Goal: Task Accomplishment & Management: Complete application form

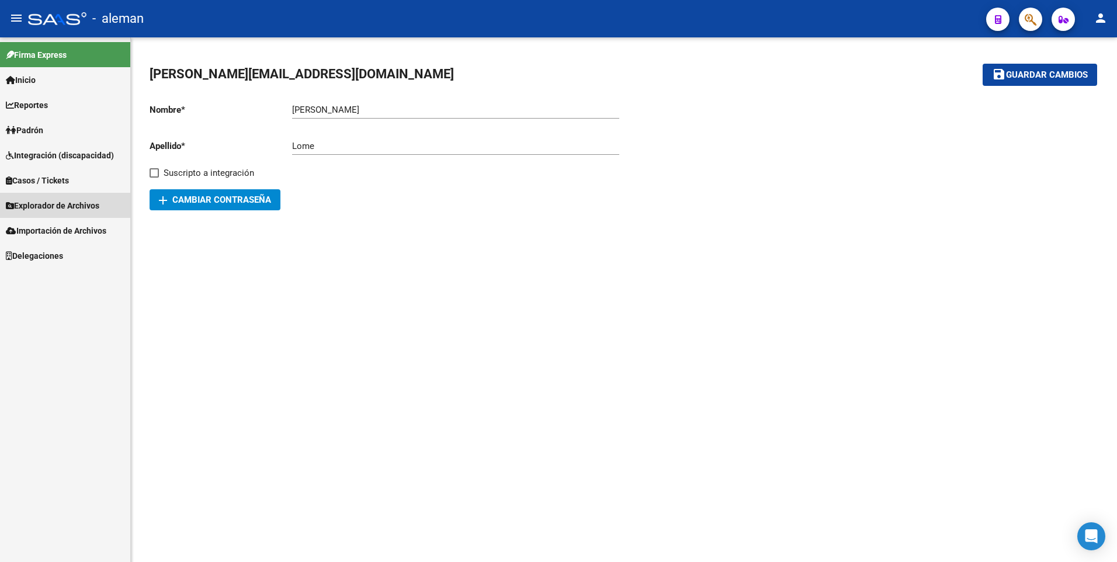
click at [43, 204] on span "Explorador de Archivos" at bounding box center [52, 205] width 93 height 13
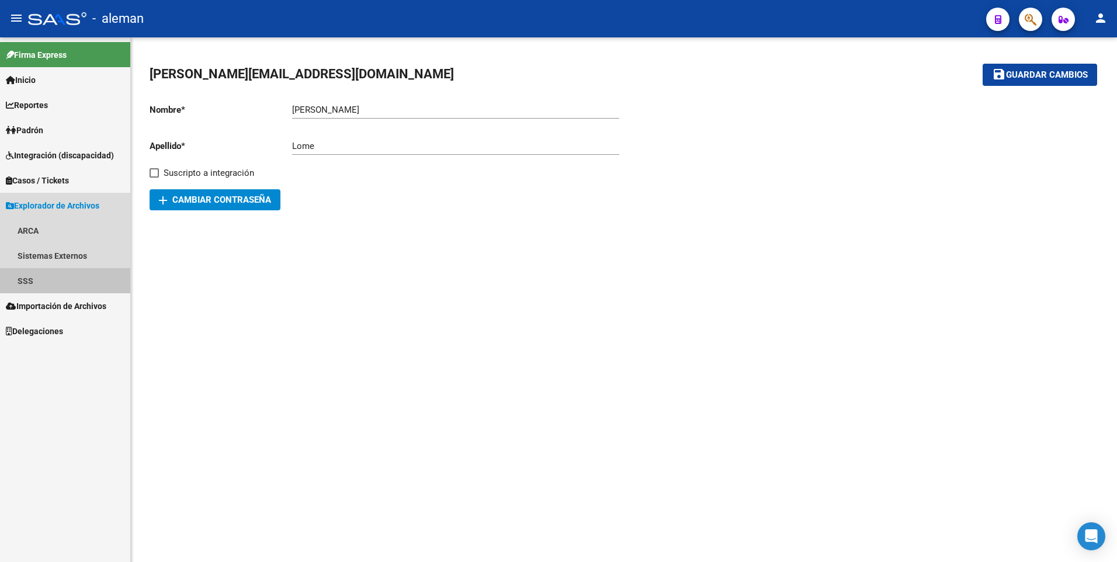
click at [37, 281] on link "SSS" at bounding box center [65, 280] width 130 height 25
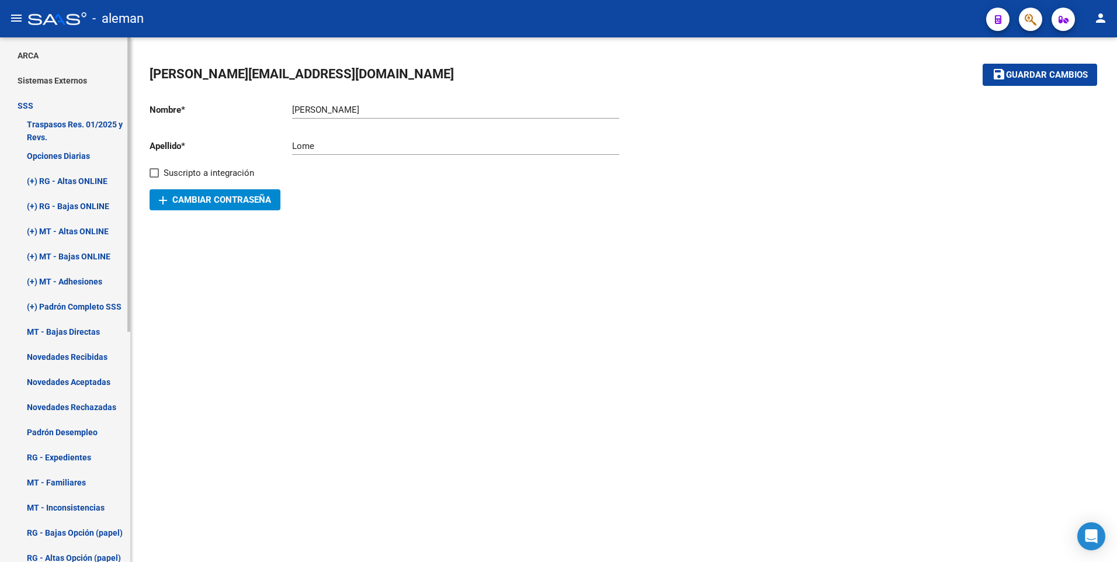
scroll to position [234, 0]
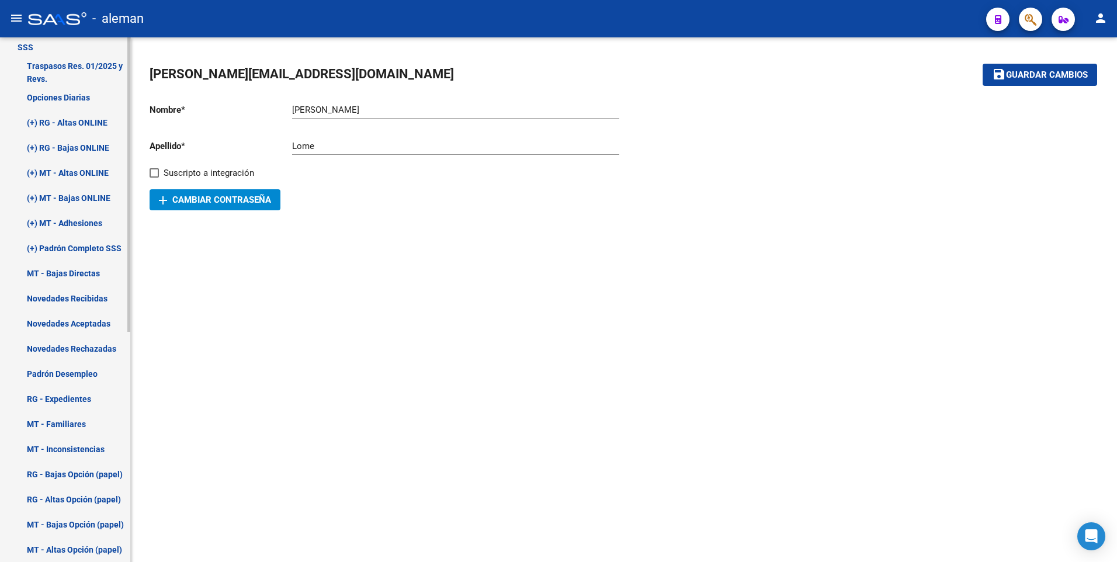
click at [53, 300] on link "Novedades Recibidas" at bounding box center [65, 298] width 130 height 25
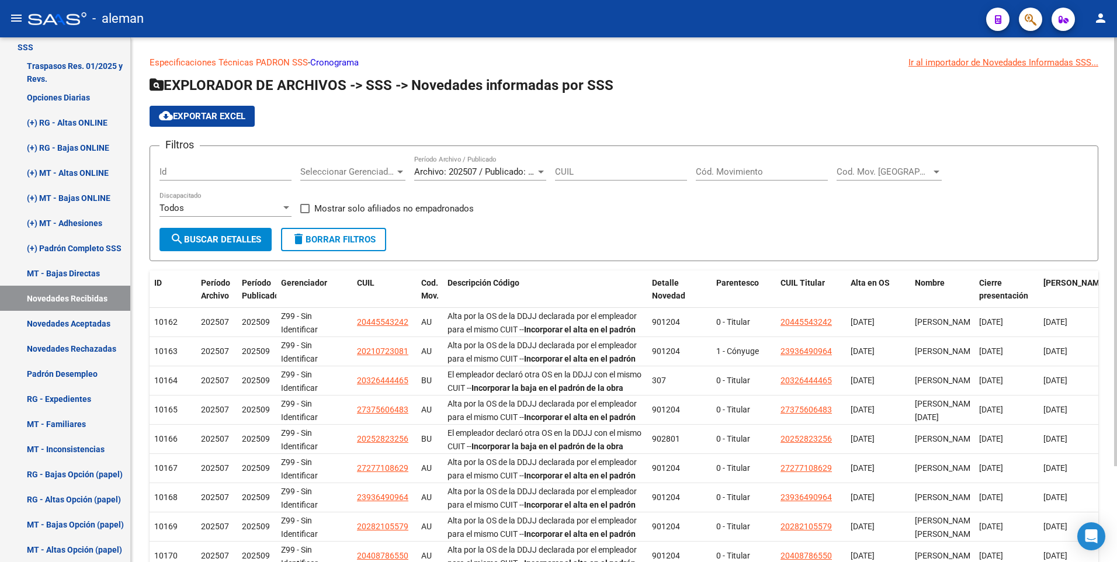
click at [598, 172] on input "CUIL" at bounding box center [621, 171] width 132 height 11
click at [585, 171] on input "CUIL" at bounding box center [621, 171] width 132 height 11
paste input "27-24425501-4"
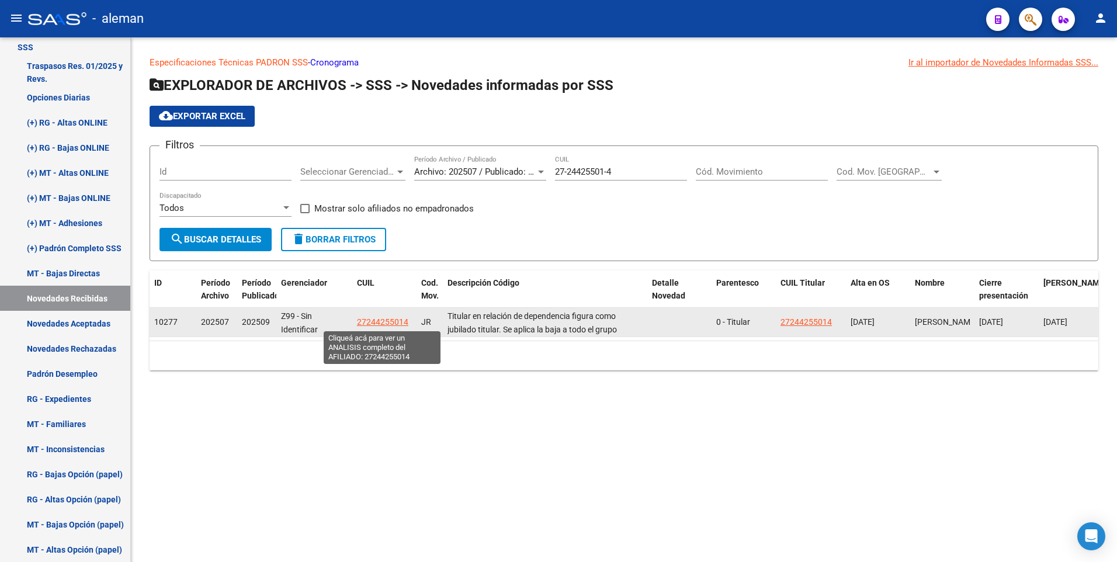
click at [395, 321] on span "27244255014" at bounding box center [382, 321] width 51 height 9
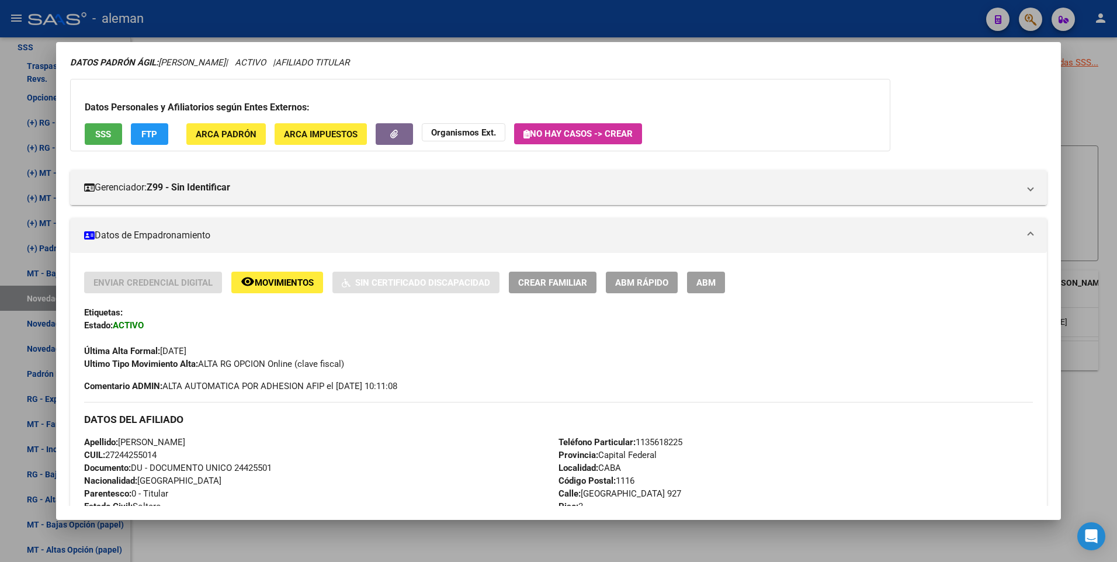
scroll to position [450, 0]
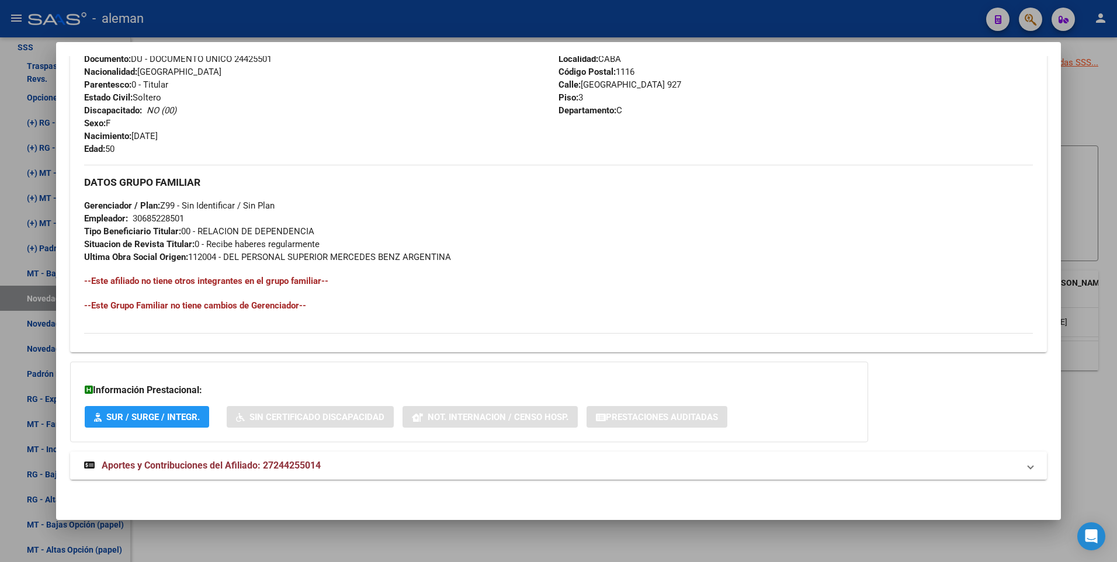
click at [315, 466] on span "Aportes y Contribuciones del Afiliado: 27244255014" at bounding box center [211, 465] width 219 height 11
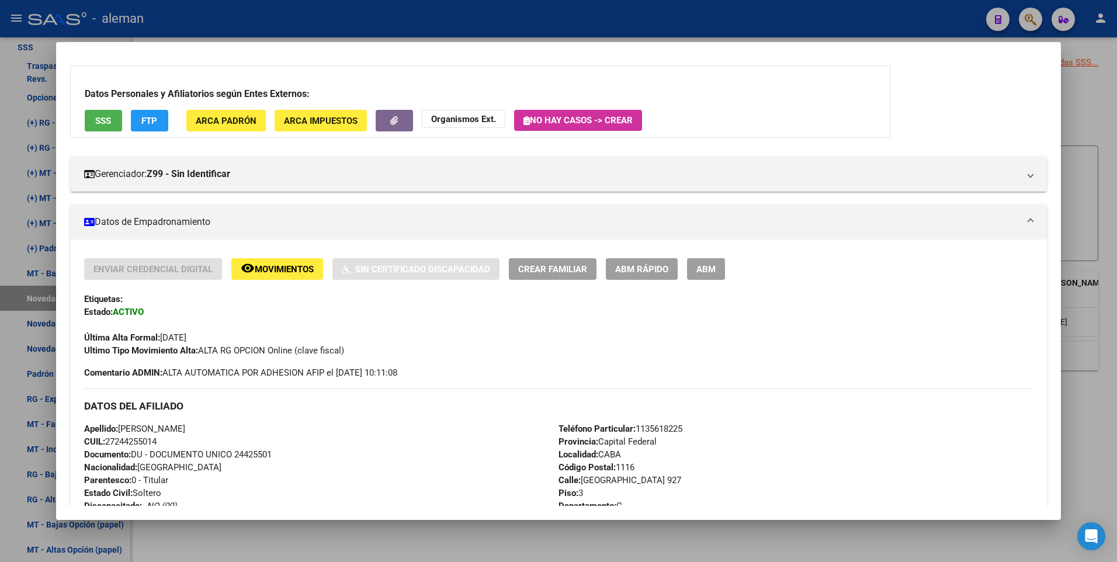
scroll to position [0, 0]
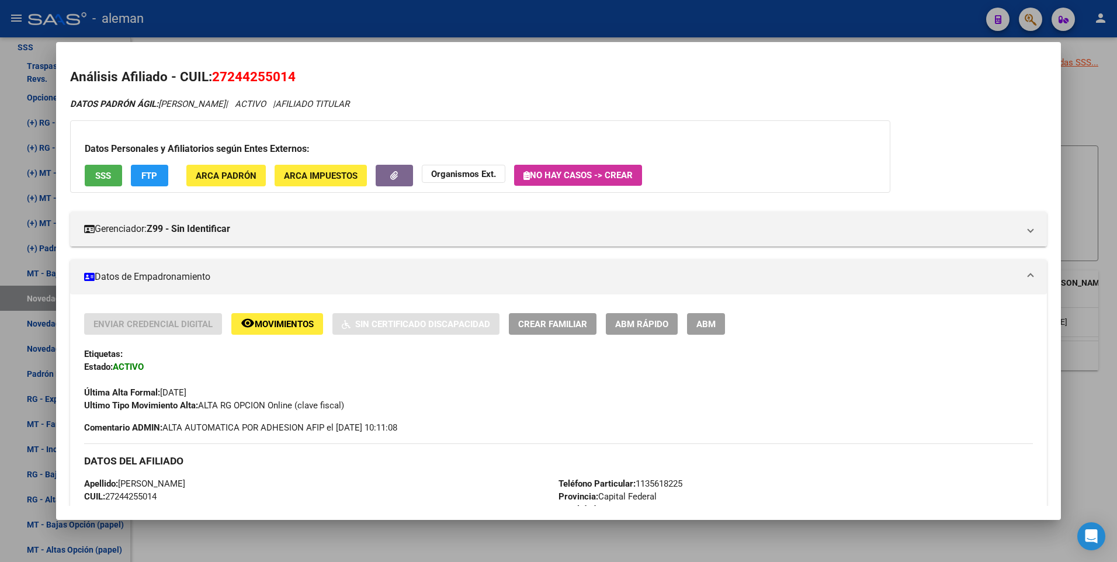
click at [1113, 288] on div at bounding box center [558, 281] width 1117 height 562
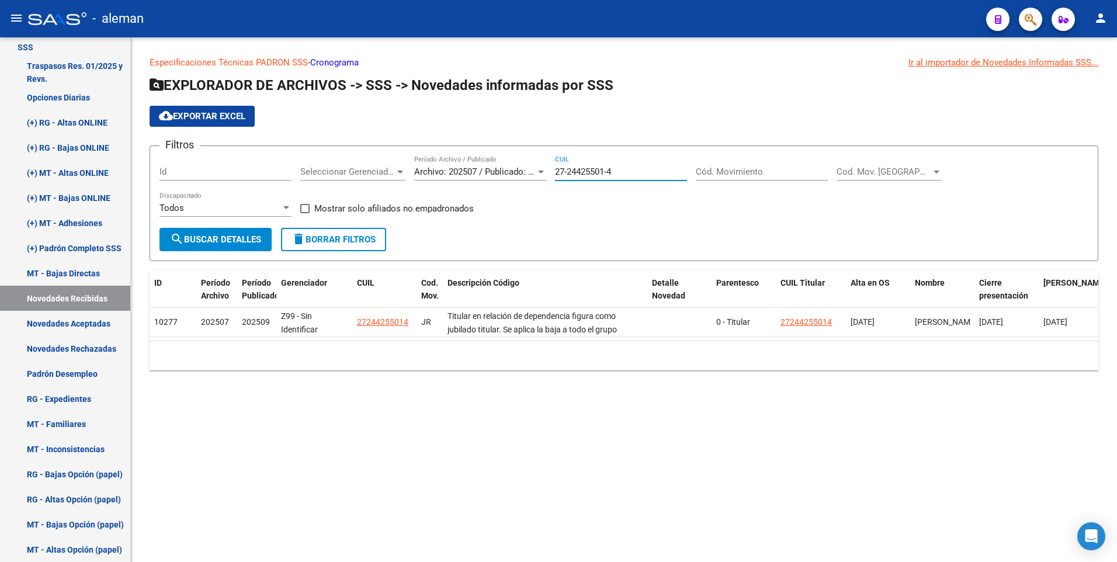
drag, startPoint x: 621, startPoint y: 169, endPoint x: 519, endPoint y: 171, distance: 101.6
click at [519, 171] on div "Filtros Id Seleccionar Gerenciador Seleccionar Gerenciador Archivo: 202507 / Pu…" at bounding box center [623, 191] width 929 height 72
paste input "0-19067918-8"
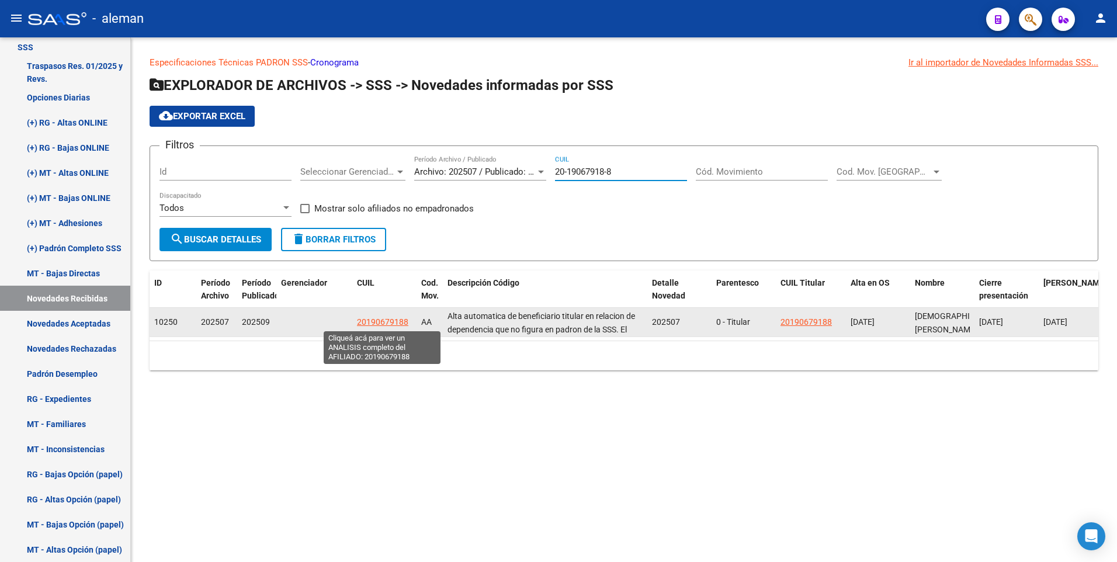
type input "20-19067918-8"
click at [376, 322] on span "20190679188" at bounding box center [382, 321] width 51 height 9
type textarea "20190679188"
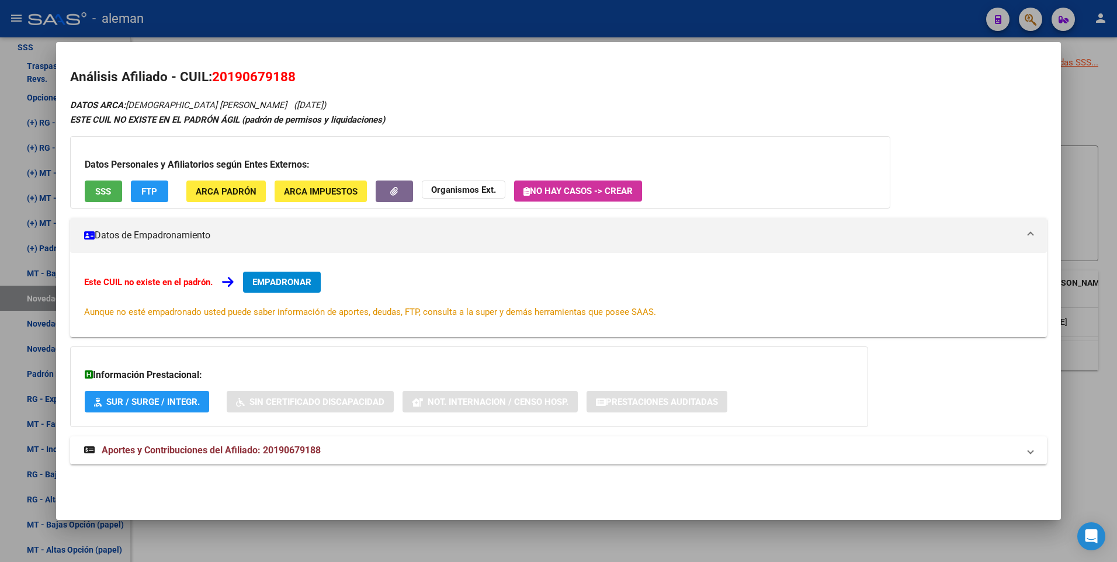
click at [291, 280] on span "EMPADRONAR" at bounding box center [281, 282] width 59 height 11
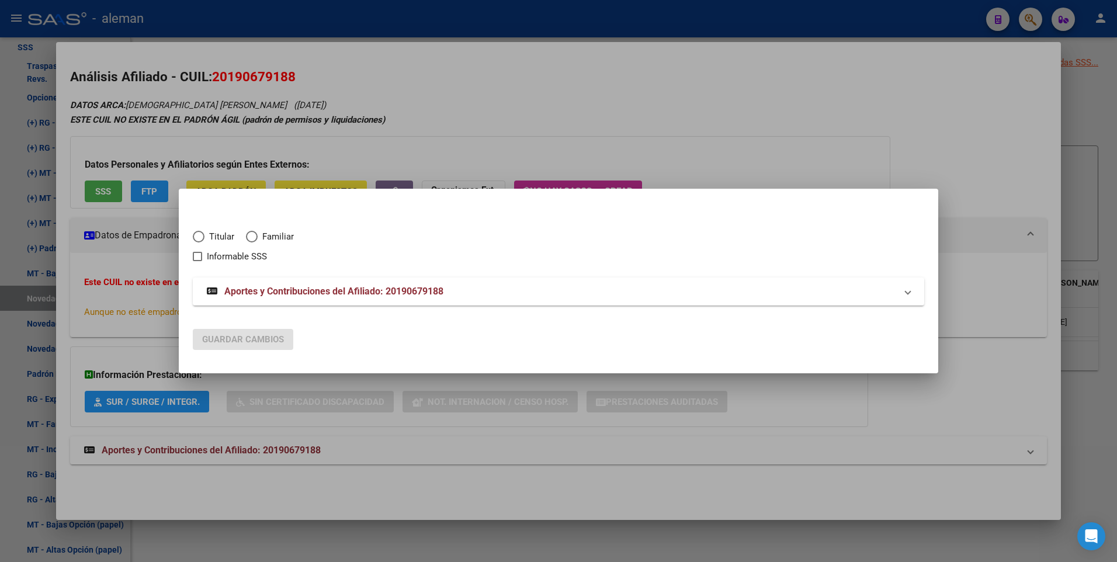
click at [199, 237] on span "Elija una opción" at bounding box center [199, 237] width 0 height 0
click at [199, 237] on input "Titular" at bounding box center [199, 237] width 12 height 12
radio input "true"
checkbox input "true"
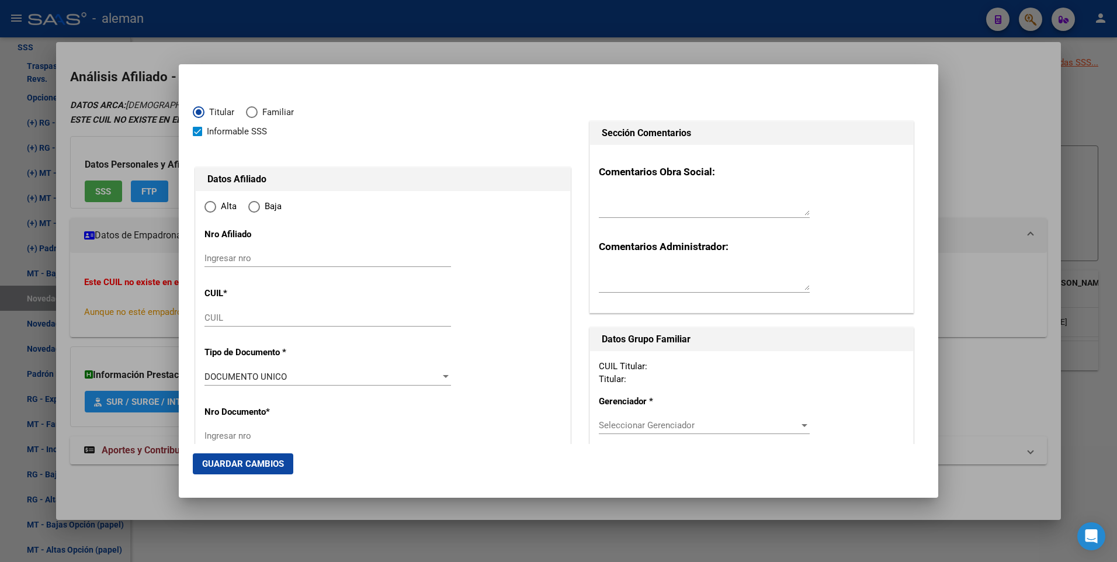
type input "20-19067918-8"
type input "19067918"
type input "[DEMOGRAPHIC_DATA]"
type input "[PERSON_NAME]"
type input "[DATE]"
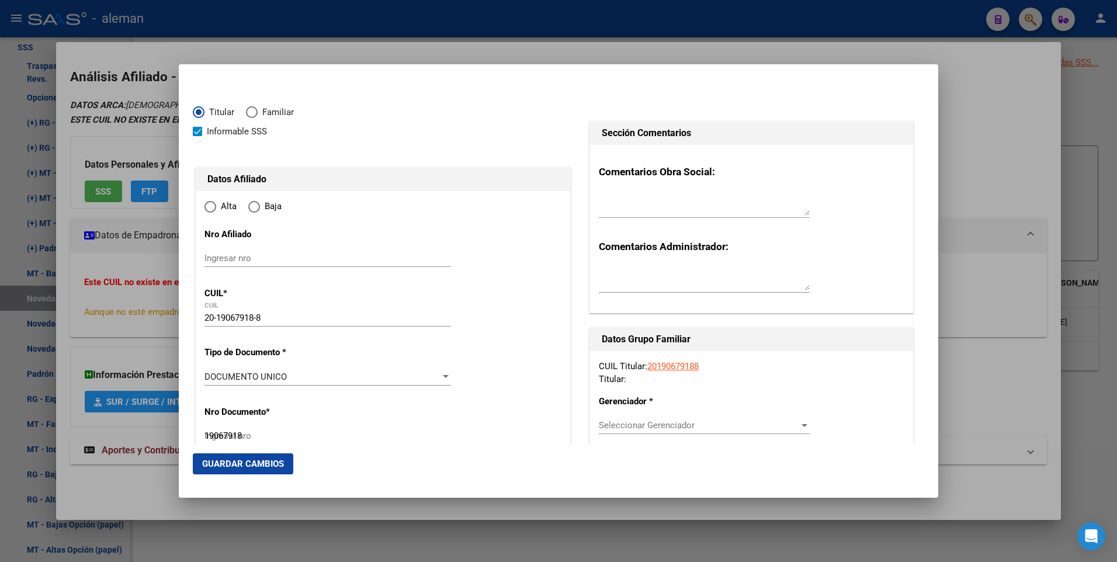
radio input "true"
click at [210, 378] on input "Ingresar fecha" at bounding box center [327, 379] width 246 height 19
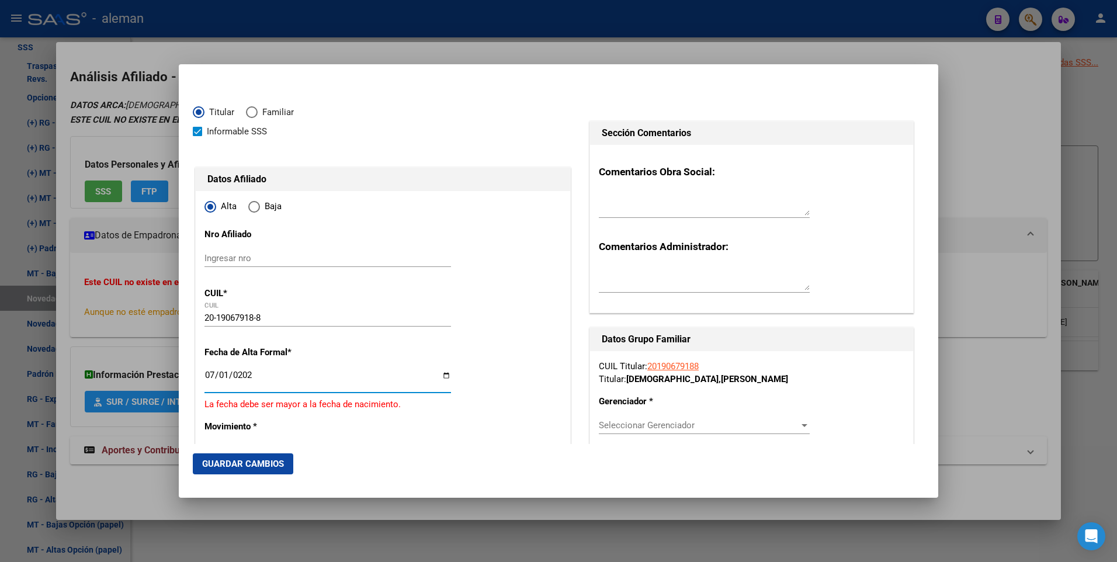
type input "[DATE]"
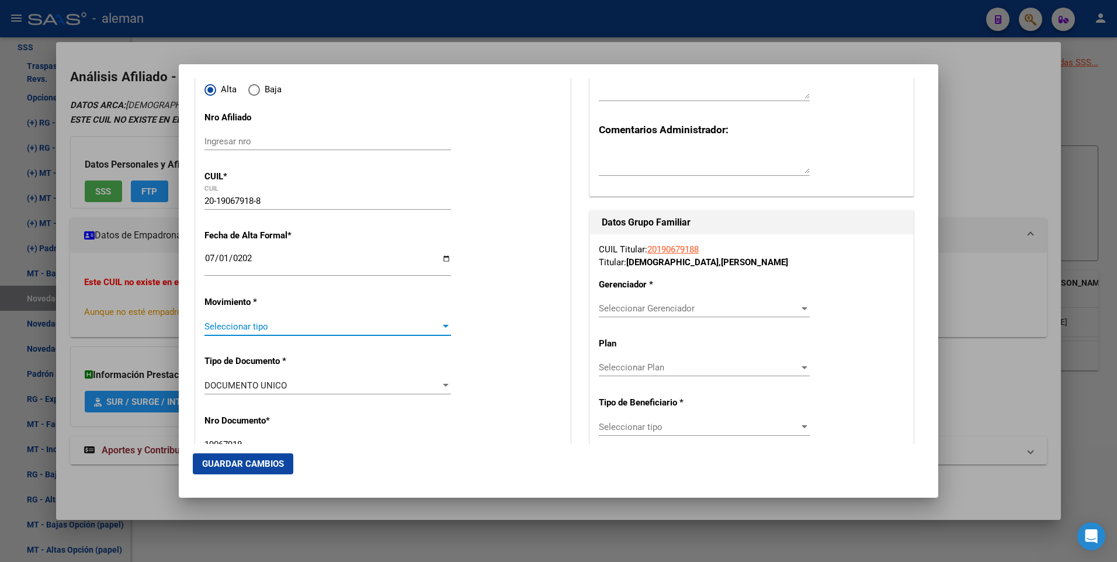
click at [356, 328] on span "Seleccionar tipo" at bounding box center [322, 326] width 236 height 11
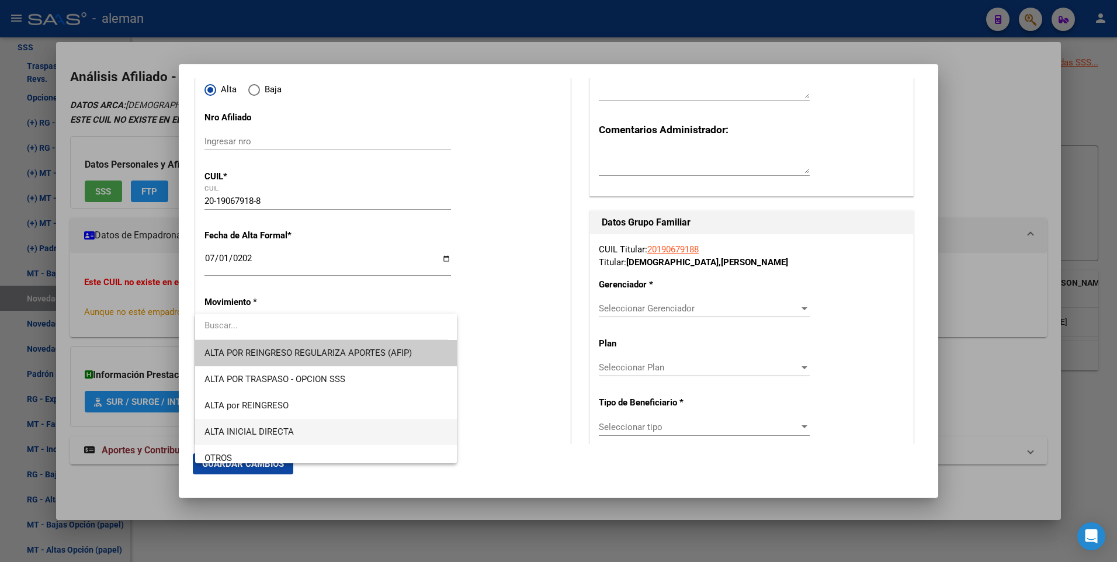
click at [302, 432] on span "ALTA INICIAL DIRECTA" at bounding box center [325, 432] width 243 height 26
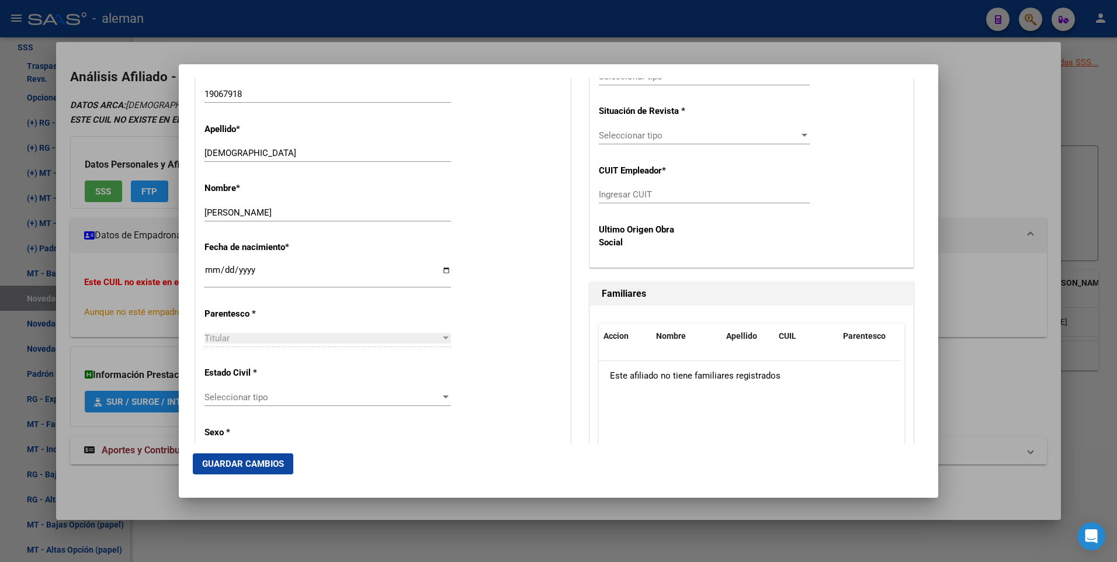
scroll to position [526, 0]
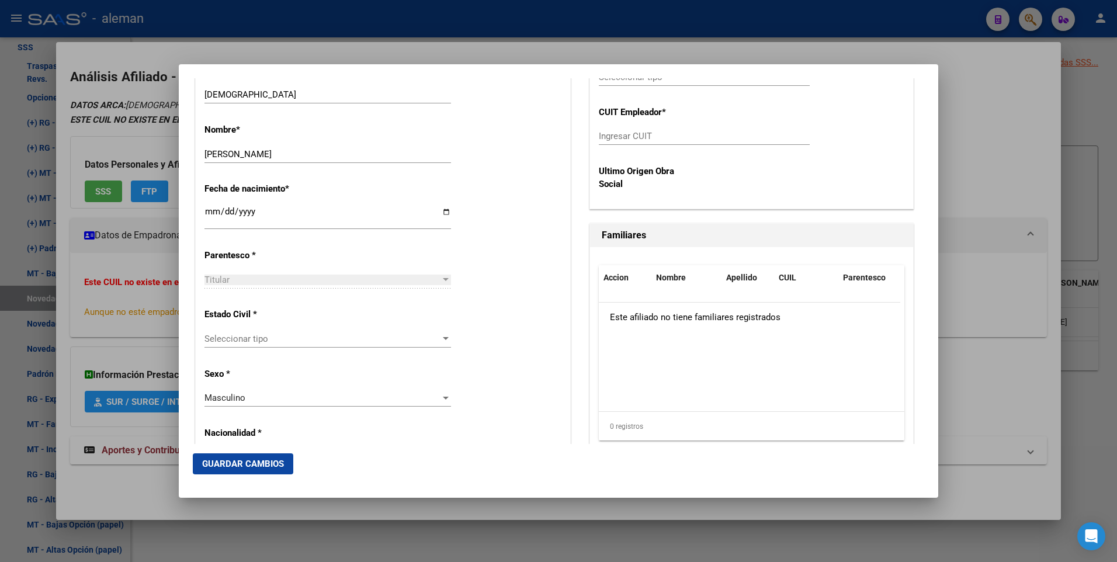
click at [373, 337] on span "Seleccionar tipo" at bounding box center [322, 339] width 236 height 11
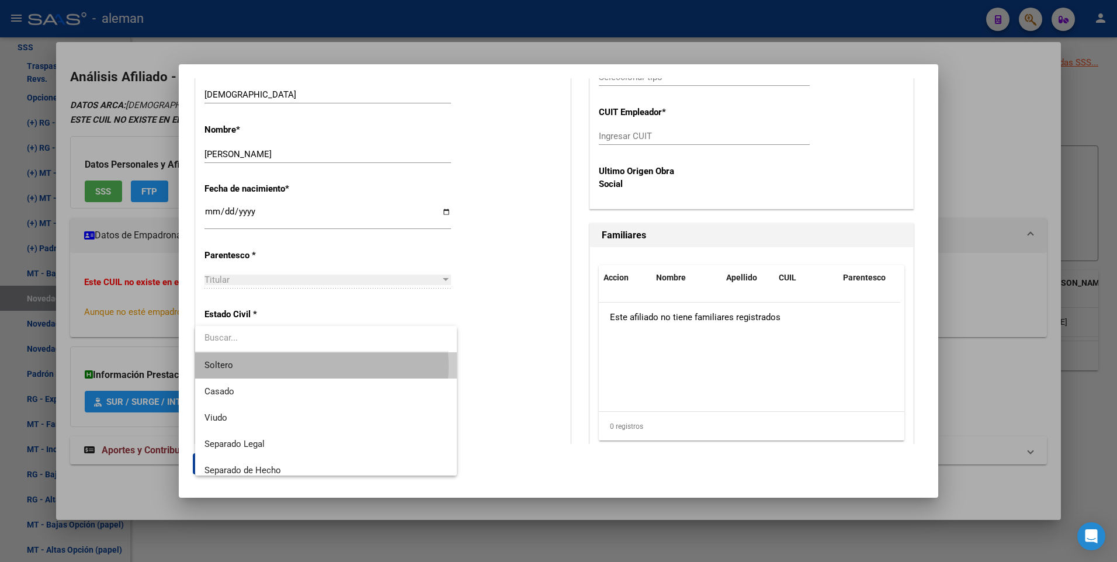
click at [305, 366] on span "Soltero" at bounding box center [325, 365] width 243 height 26
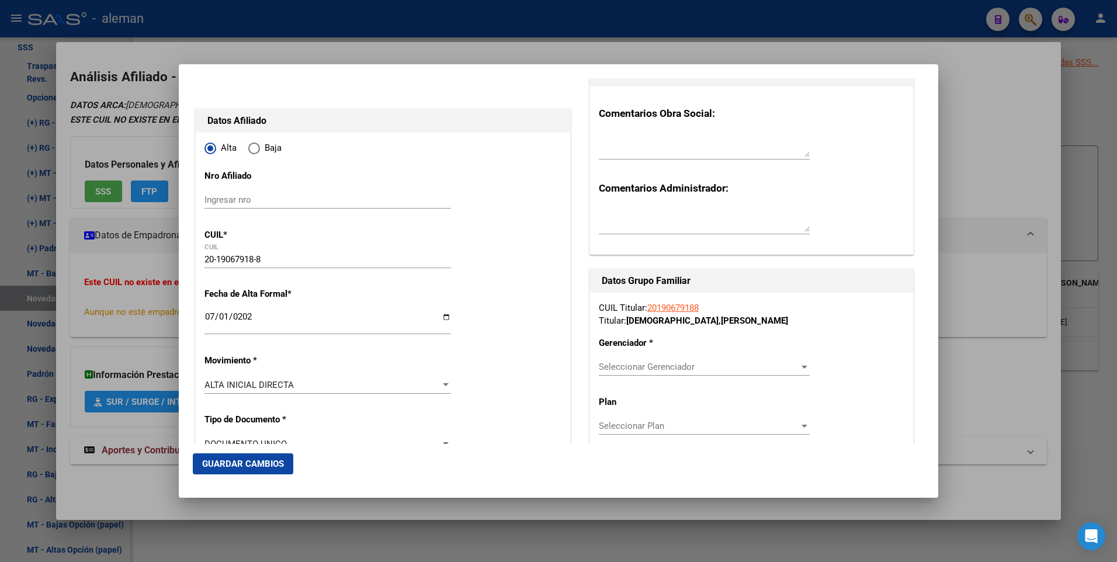
scroll to position [0, 0]
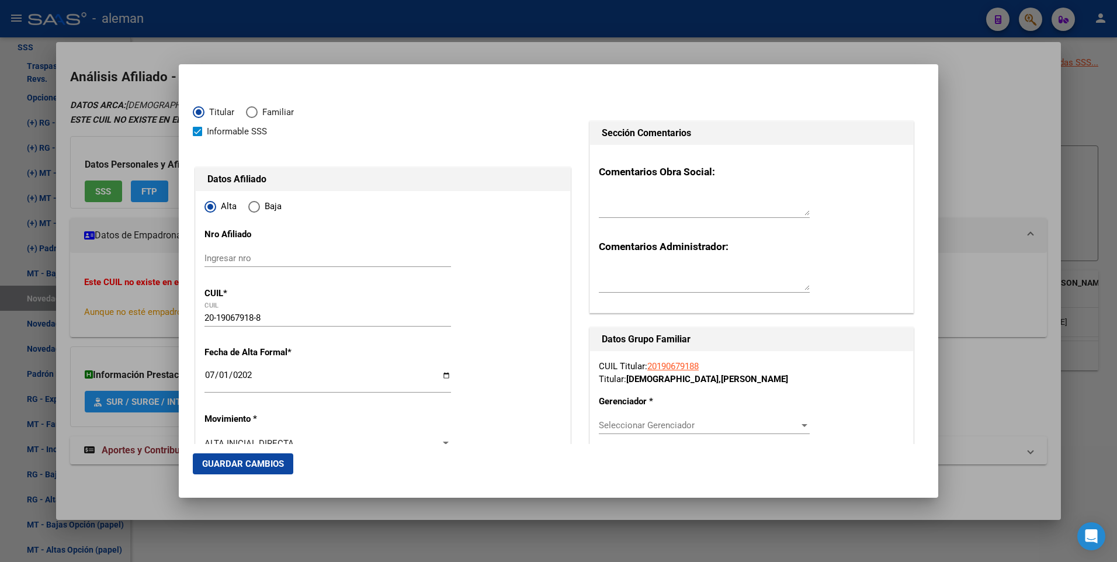
click at [1017, 176] on div at bounding box center [558, 281] width 1117 height 562
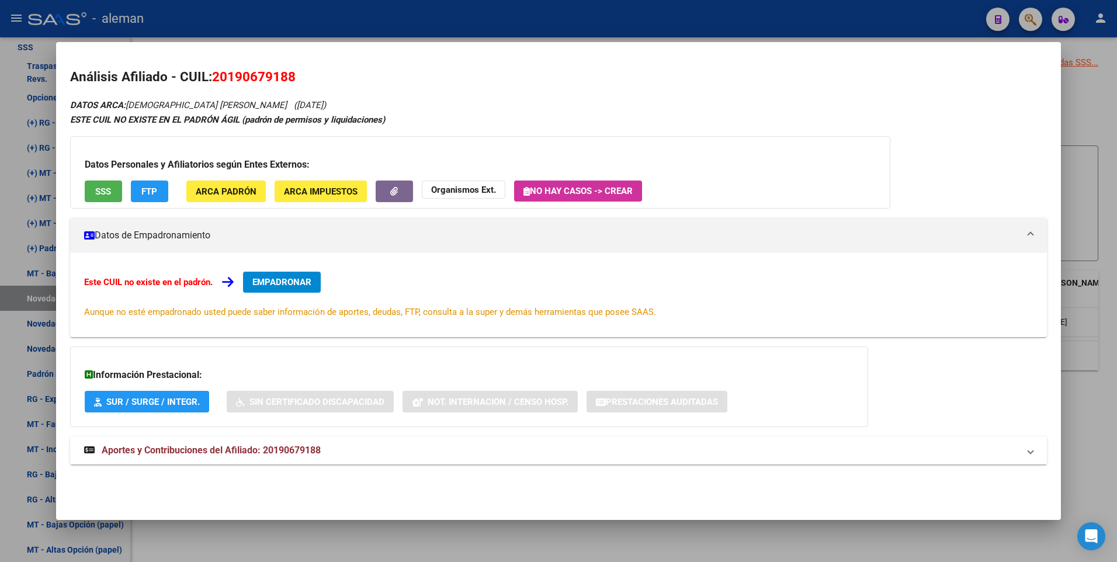
click at [240, 192] on span "ARCA Padrón" at bounding box center [226, 191] width 61 height 11
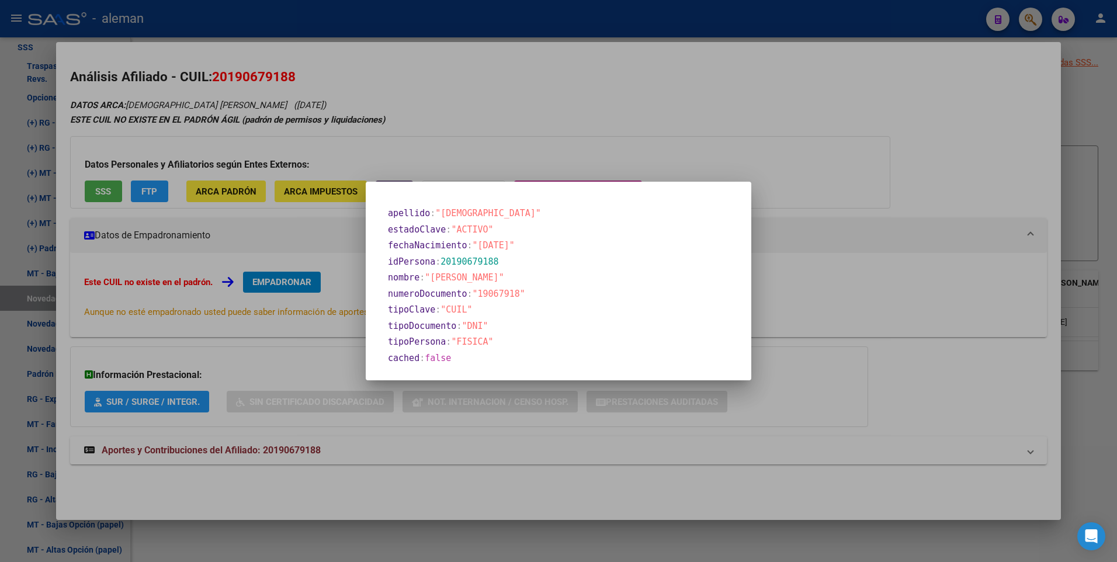
click at [529, 149] on div at bounding box center [558, 281] width 1117 height 562
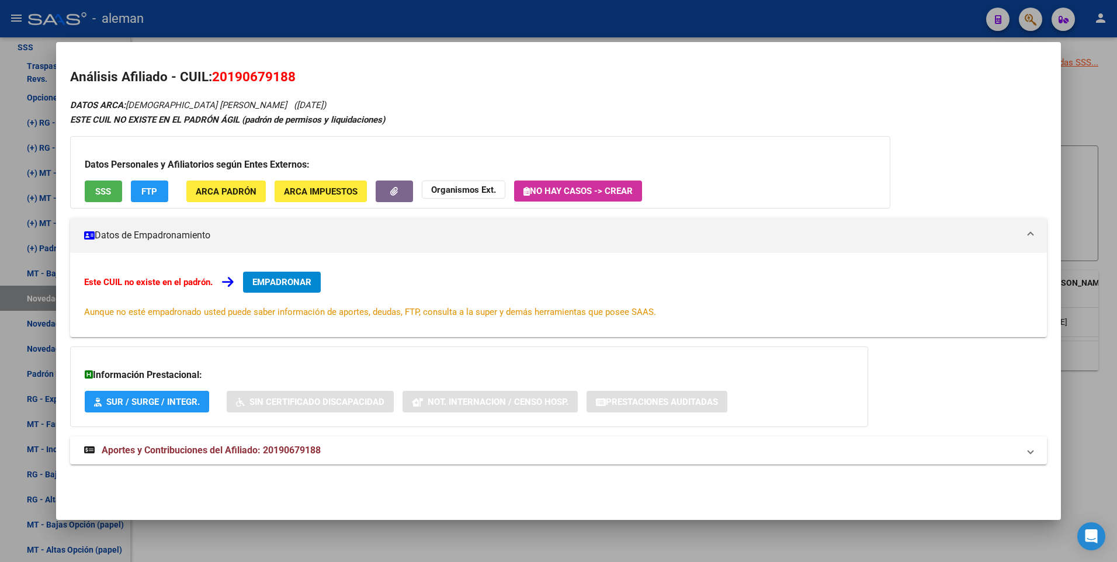
click at [725, 269] on div "Este CUIL no existe en el padrón. EMPADRONAR Aunque no esté empadronado usted p…" at bounding box center [558, 295] width 977 height 84
click at [484, 277] on div "Este CUIL no existe en el padrón. EMPADRONAR Aunque no esté empadronado usted p…" at bounding box center [558, 295] width 949 height 47
click at [1113, 270] on div at bounding box center [558, 281] width 1117 height 562
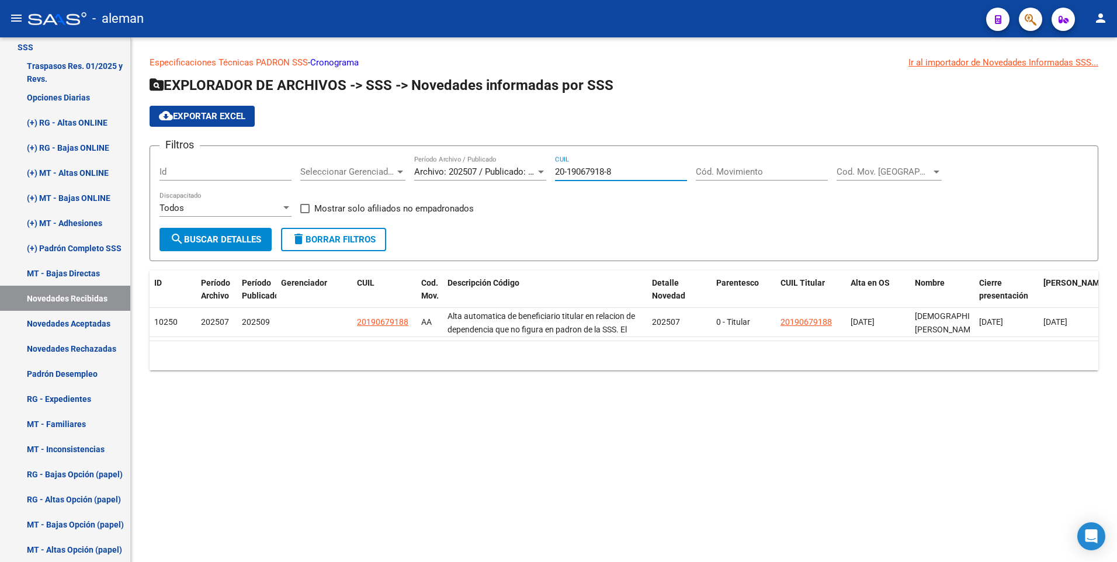
drag, startPoint x: 627, startPoint y: 173, endPoint x: 544, endPoint y: 171, distance: 83.0
click at [544, 171] on div "Filtros Id Seleccionar Gerenciador Seleccionar Gerenciador Archivo: 202507 / Pu…" at bounding box center [623, 191] width 929 height 72
paste input "34204229-6"
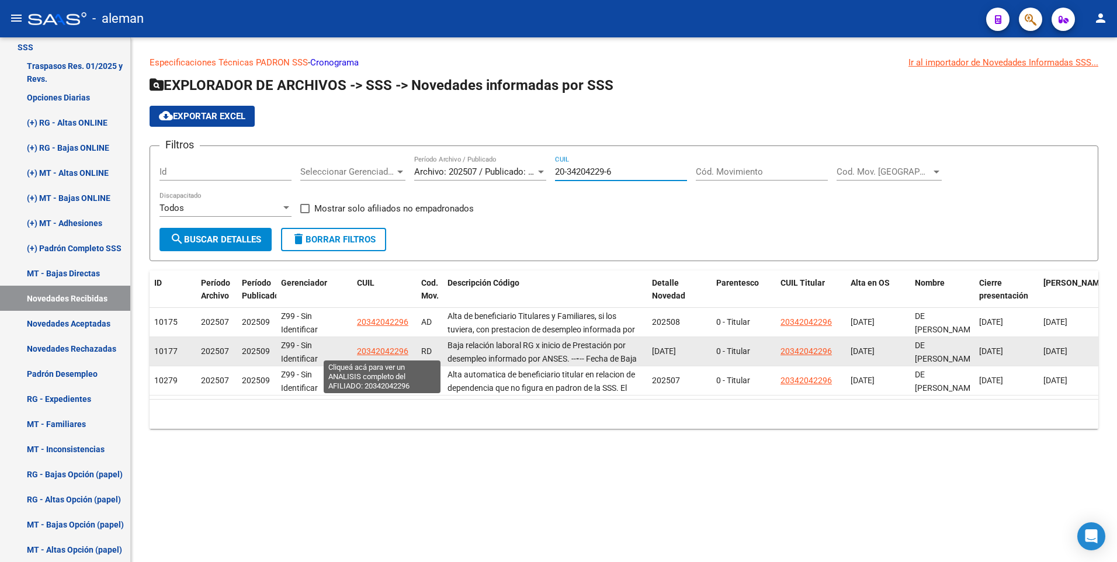
type input "20-34204229-6"
click at [384, 349] on span "20342042296" at bounding box center [382, 350] width 51 height 9
type textarea "20342042296"
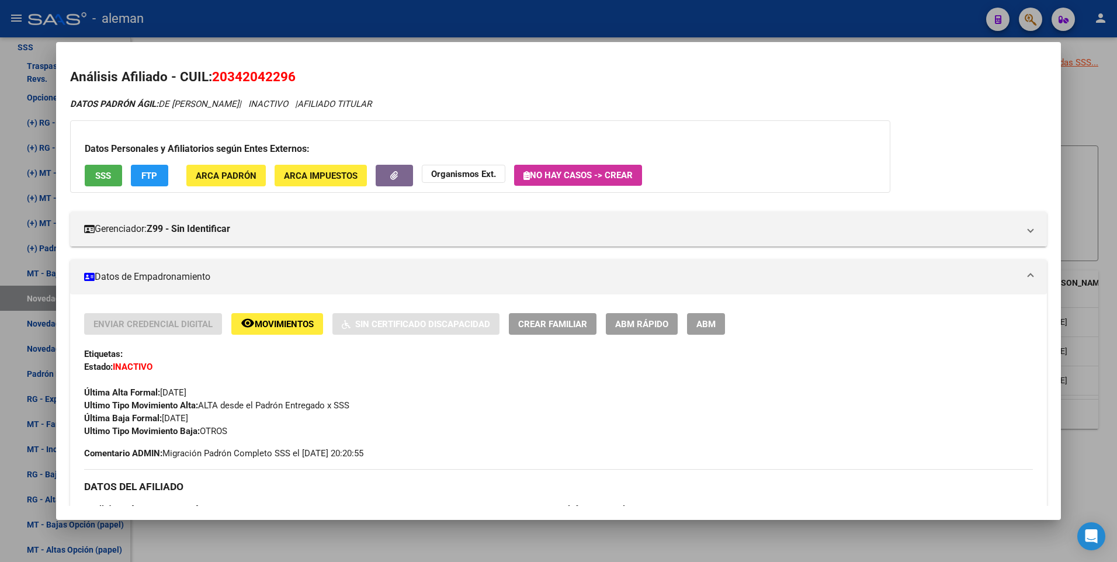
click at [1115, 172] on div at bounding box center [558, 281] width 1117 height 562
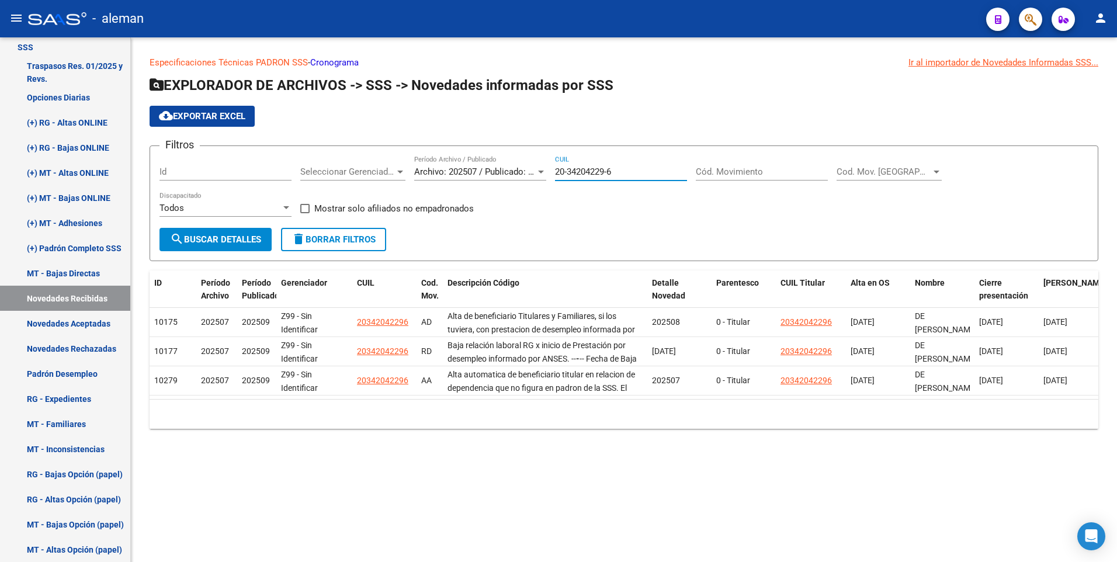
drag, startPoint x: 624, startPoint y: 171, endPoint x: 530, endPoint y: 171, distance: 94.6
click at [530, 171] on div "Filtros Id Seleccionar Gerenciador Seleccionar Gerenciador Archivo: 202507 / Pu…" at bounding box center [623, 191] width 929 height 72
paste input "7-43170338-1"
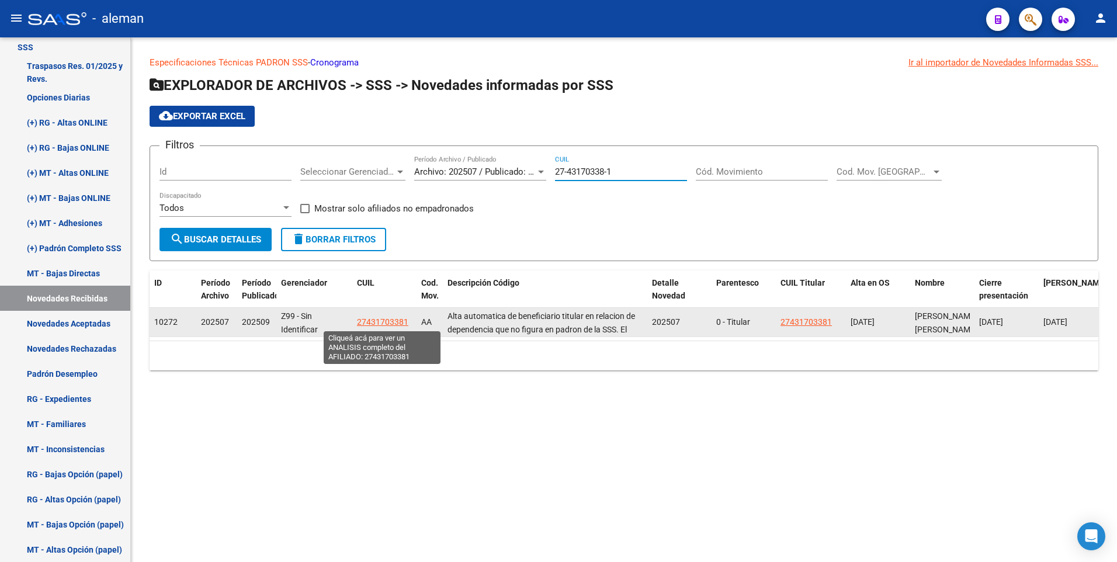
type input "27-43170338-1"
click at [375, 321] on span "27431703381" at bounding box center [382, 321] width 51 height 9
type textarea "27431703381"
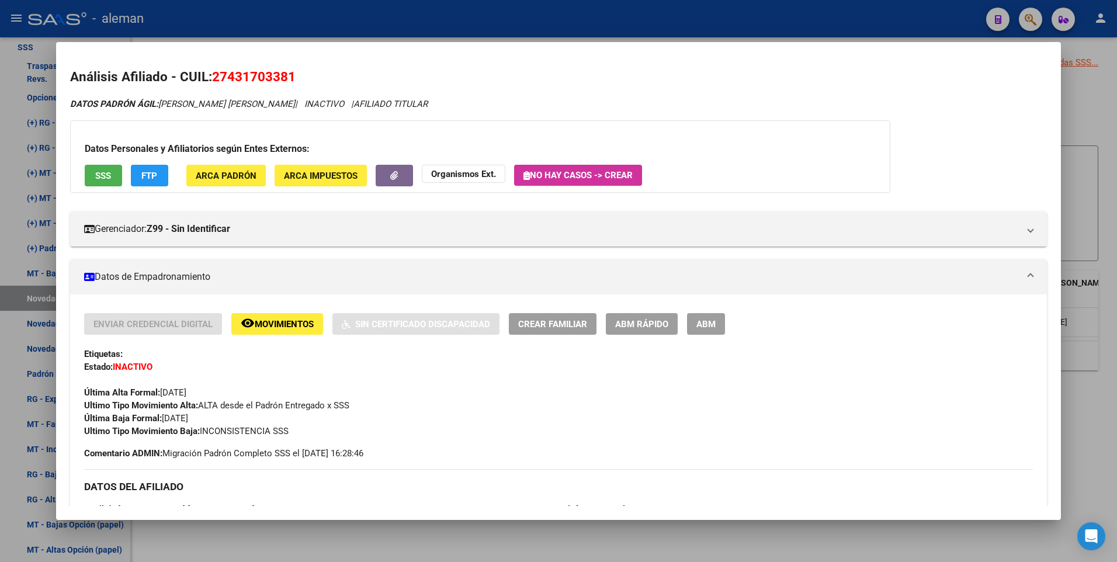
click at [1108, 249] on div at bounding box center [558, 281] width 1117 height 562
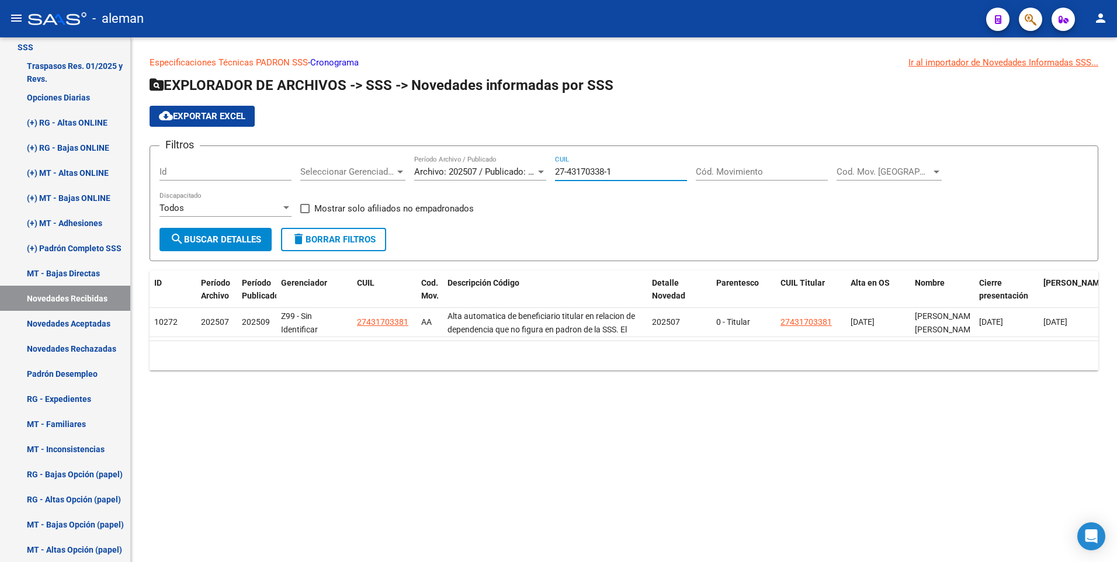
drag, startPoint x: 630, startPoint y: 169, endPoint x: 543, endPoint y: 169, distance: 87.0
click at [543, 169] on div "Filtros Id Seleccionar Gerenciador Seleccionar Gerenciador Archivo: 202507 / Pu…" at bounding box center [623, 191] width 929 height 72
paste input "30236270-5"
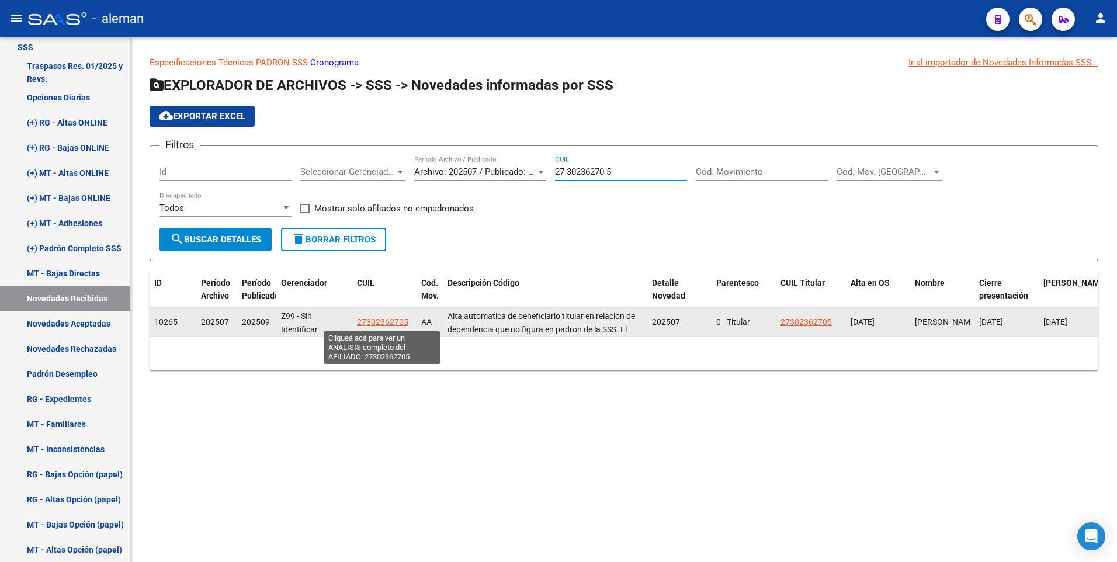
type input "27-30236270-5"
click at [376, 322] on span "27302362705" at bounding box center [382, 321] width 51 height 9
type textarea "27302362705"
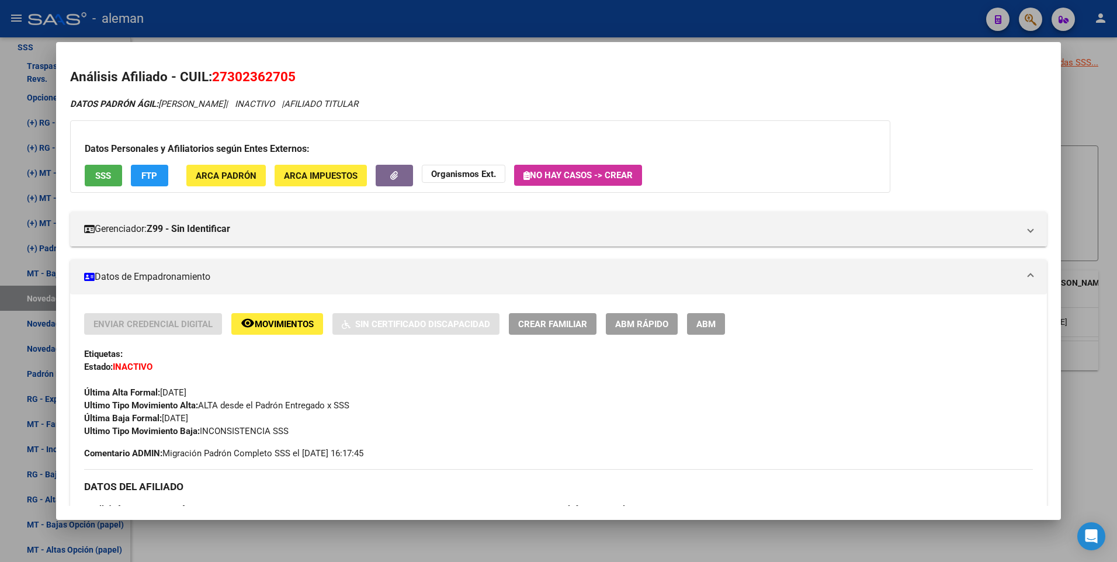
click at [1101, 189] on div at bounding box center [558, 281] width 1117 height 562
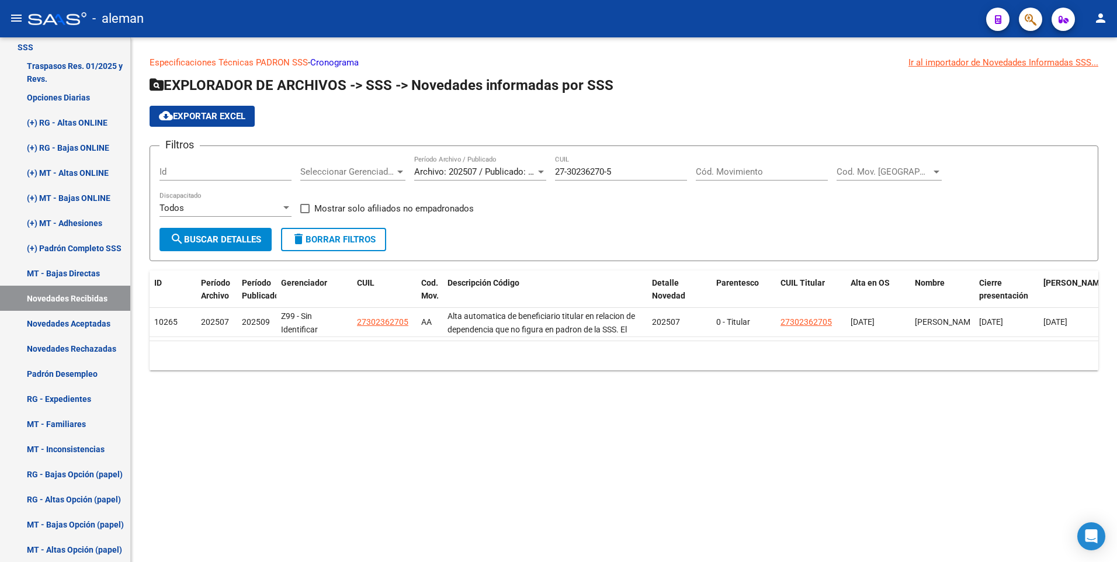
click at [540, 231] on form "Filtros Id Seleccionar Gerenciador Seleccionar Gerenciador Archivo: 202507 / Pu…" at bounding box center [624, 203] width 949 height 116
drag, startPoint x: 620, startPoint y: 171, endPoint x: 545, endPoint y: 170, distance: 74.8
click at [545, 170] on div "Filtros Id Seleccionar Gerenciador Seleccionar Gerenciador Archivo: 202507 / Pu…" at bounding box center [623, 191] width 929 height 72
paste input "0-19067918-8"
type input "20-19067918-8"
